Goal: Navigation & Orientation: Find specific page/section

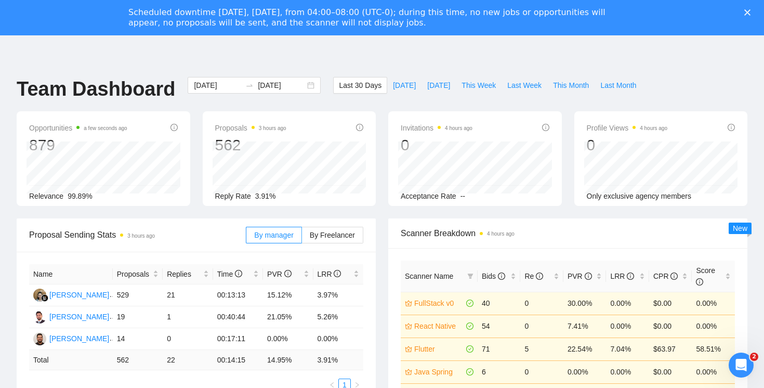
click at [749, 17] on div "Scheduled downtime [DATE], [DATE], from 04:00–08:00 (UTC-0); during this time, …" at bounding box center [382, 17] width 764 height 27
click at [751, 9] on div "Close" at bounding box center [749, 12] width 10 height 6
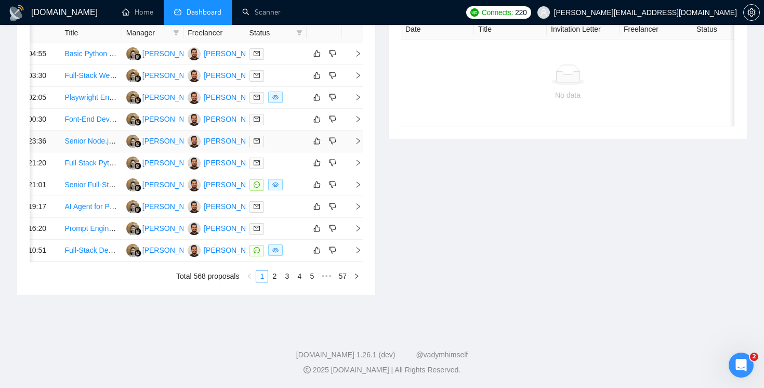
scroll to position [559, 0]
click at [273, 271] on link "2" at bounding box center [274, 275] width 11 height 11
click at [294, 282] on link "4" at bounding box center [299, 275] width 11 height 11
click at [250, 282] on link "1" at bounding box center [249, 275] width 11 height 11
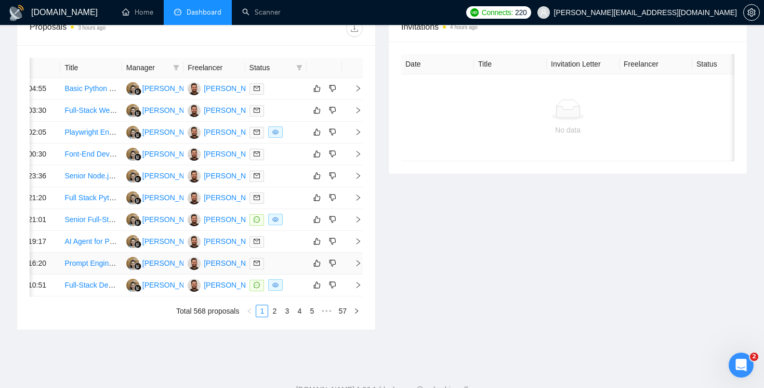
scroll to position [424, 0]
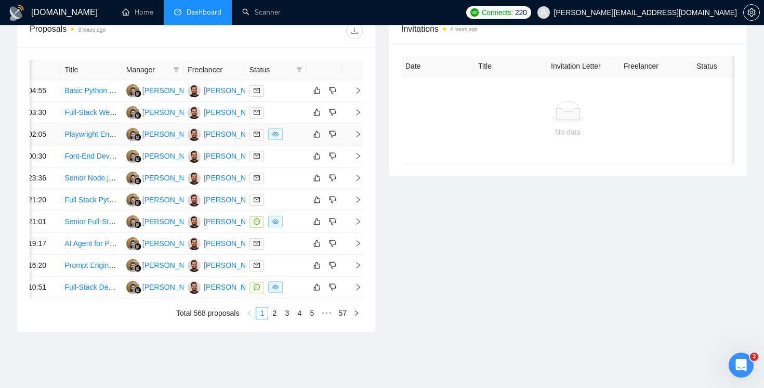
click at [361, 138] on icon "right" at bounding box center [357, 133] width 7 height 7
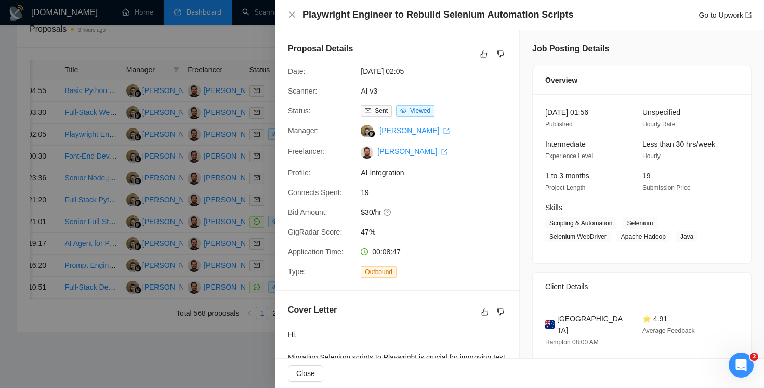
click at [259, 35] on div at bounding box center [382, 194] width 764 height 388
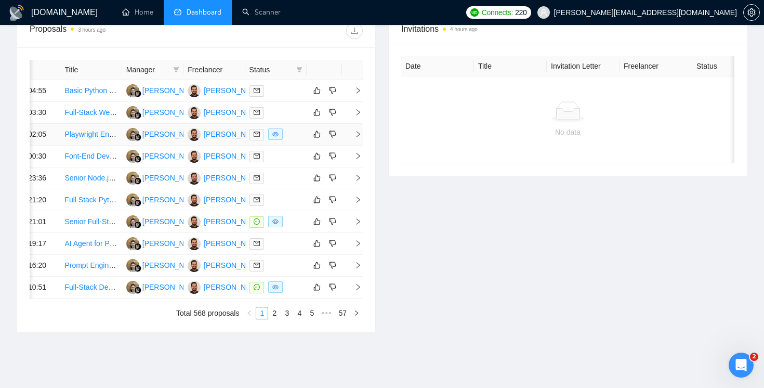
click at [361, 138] on icon "right" at bounding box center [357, 133] width 7 height 7
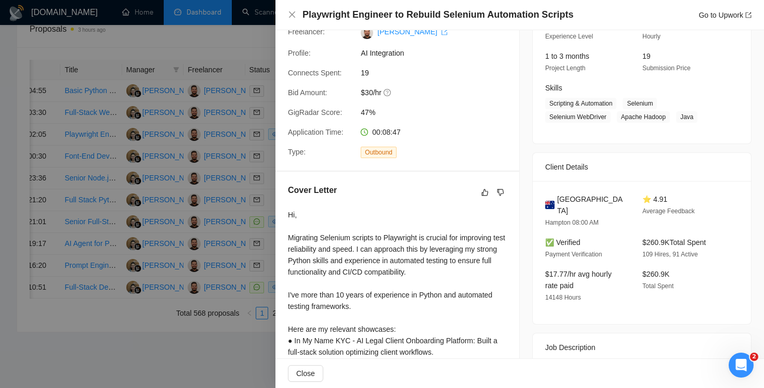
scroll to position [32, 0]
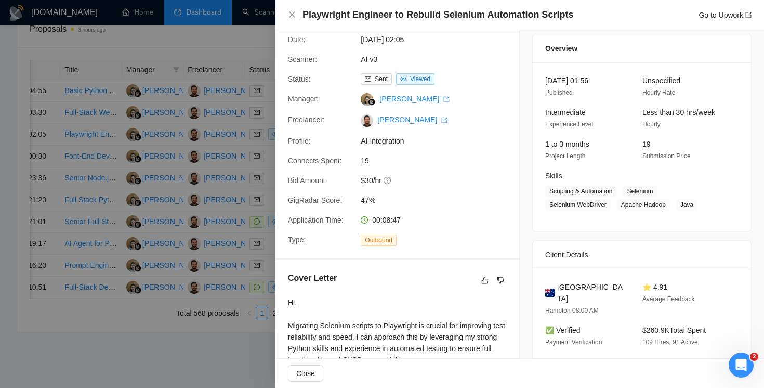
click at [262, 48] on div at bounding box center [382, 194] width 764 height 388
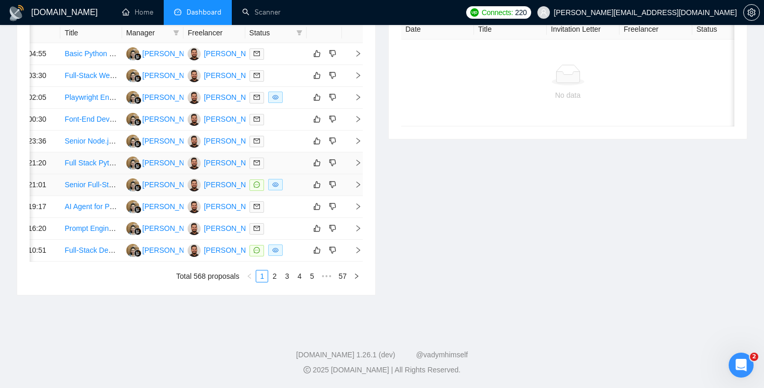
scroll to position [479, 0]
click at [276, 282] on link "2" at bounding box center [274, 275] width 11 height 11
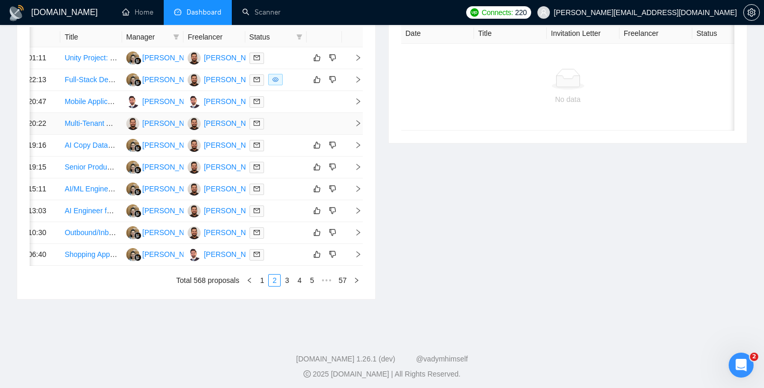
click at [353, 127] on span "right" at bounding box center [354, 123] width 16 height 7
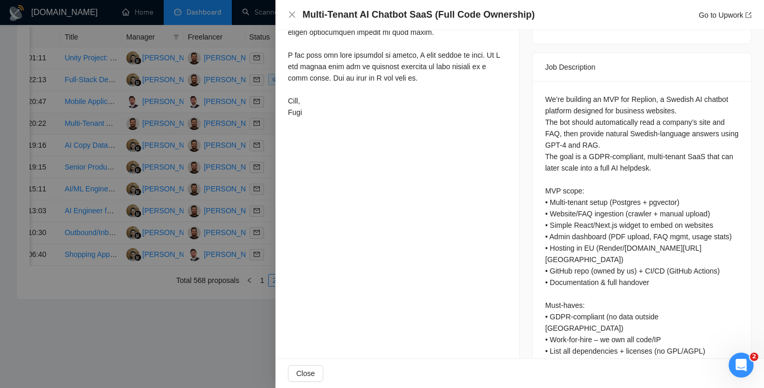
scroll to position [532, 0]
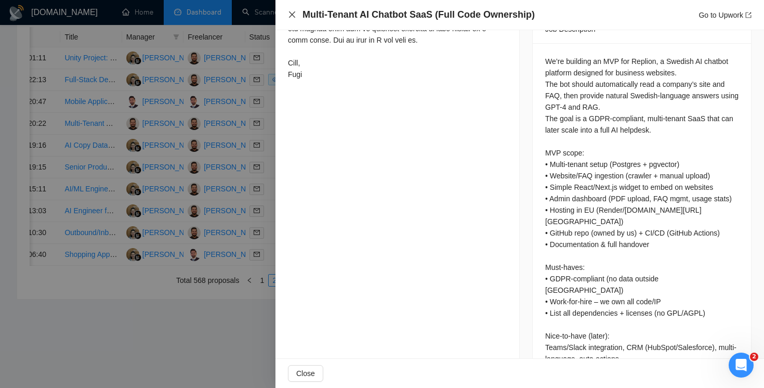
click at [293, 17] on icon "close" at bounding box center [292, 14] width 6 height 6
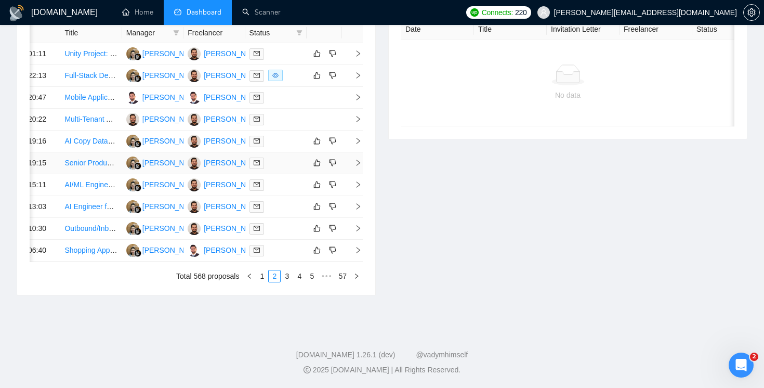
scroll to position [462, 0]
click at [287, 282] on link "3" at bounding box center [286, 275] width 11 height 11
click at [300, 276] on link "4" at bounding box center [299, 275] width 11 height 11
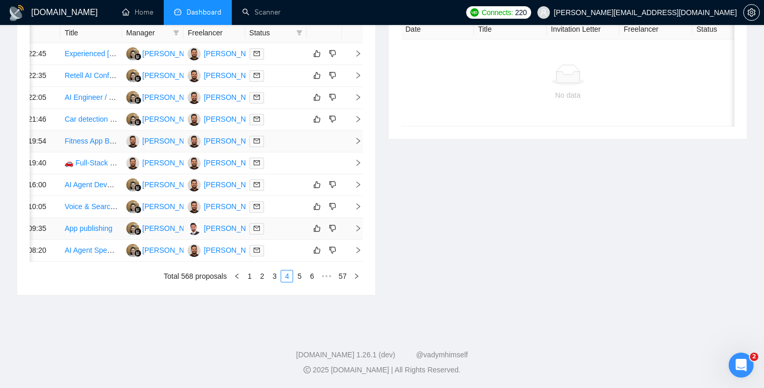
scroll to position [514, 0]
click at [297, 282] on link "5" at bounding box center [299, 275] width 11 height 11
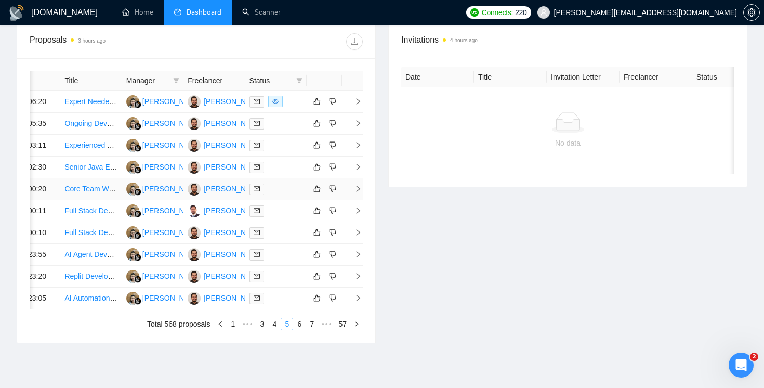
scroll to position [400, 0]
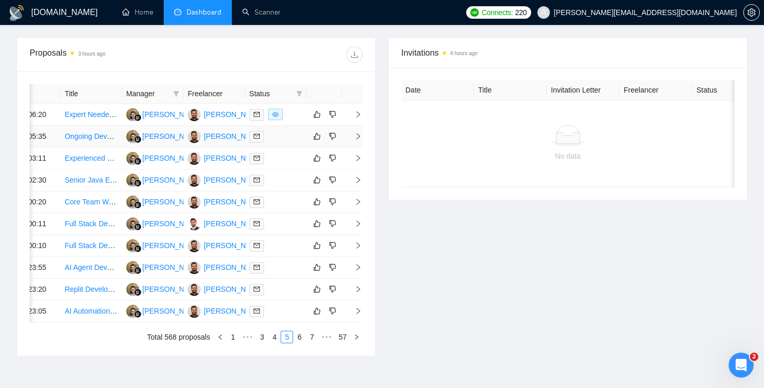
click at [356, 148] on td at bounding box center [352, 137] width 21 height 22
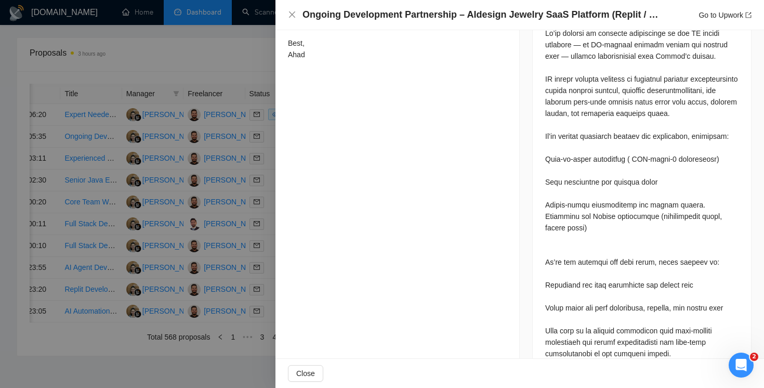
click at [252, 79] on div at bounding box center [382, 194] width 764 height 388
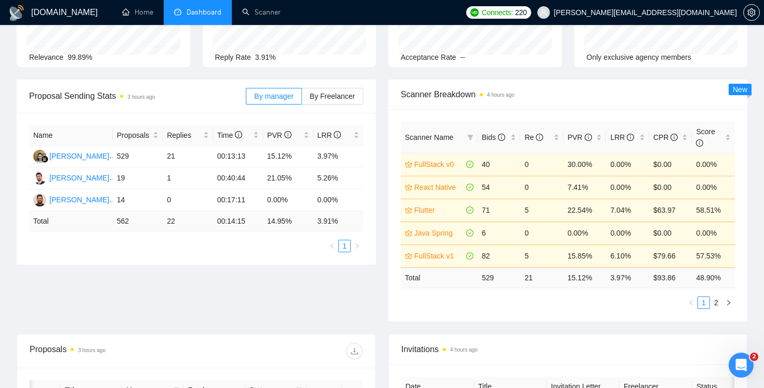
scroll to position [98, 0]
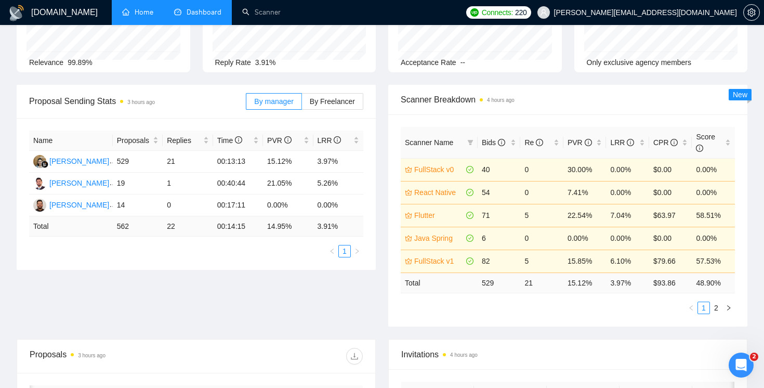
click at [148, 17] on link "Home" at bounding box center [137, 12] width 31 height 9
